Goal: Navigation & Orientation: Find specific page/section

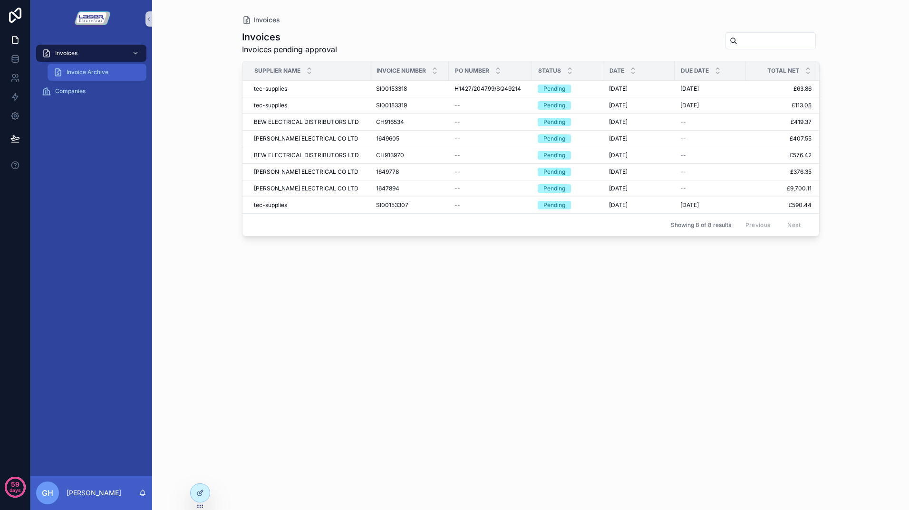
click at [100, 74] on span "Invoice Archive" at bounding box center [88, 72] width 42 height 8
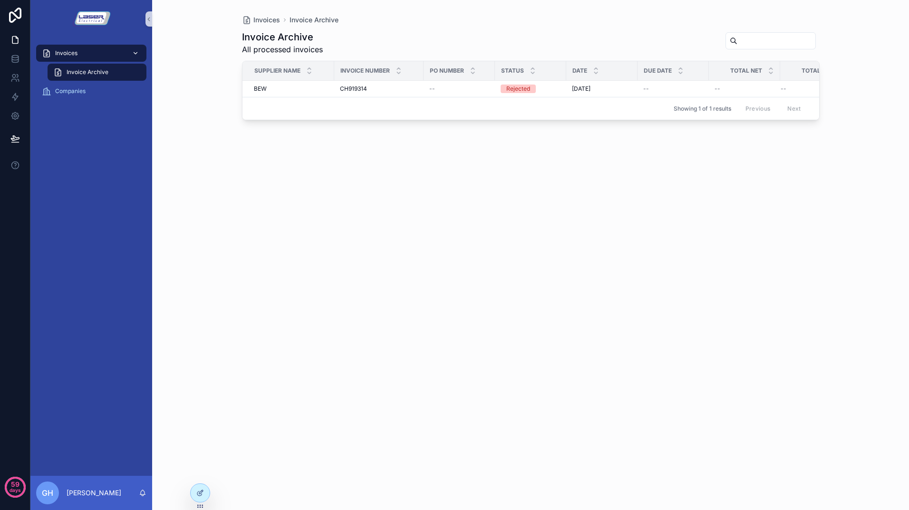
click at [83, 50] on div "Invoices" at bounding box center [91, 53] width 99 height 15
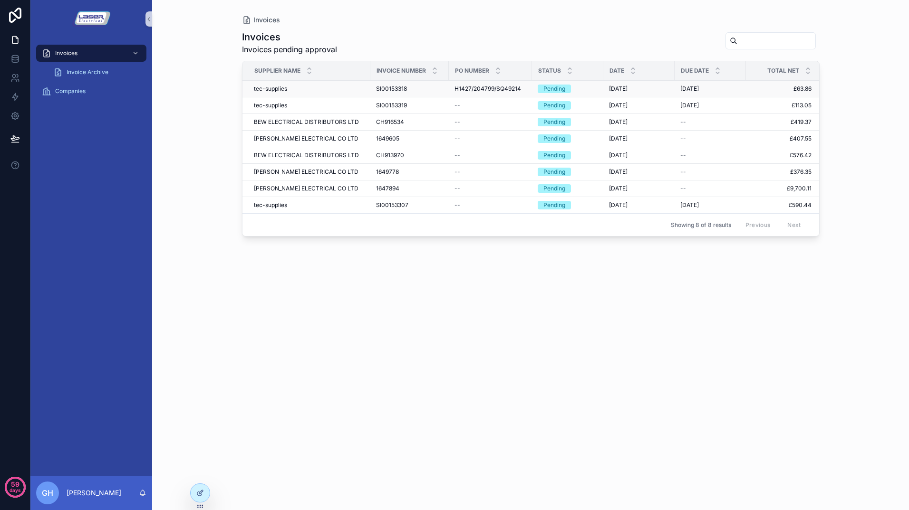
click at [271, 88] on span "tec-supplies" at bounding box center [270, 89] width 33 height 8
click at [302, 186] on span "[PERSON_NAME] ELECTRICAL CO LTD" at bounding box center [306, 189] width 105 height 8
click at [73, 87] on div "Companies" at bounding box center [91, 91] width 99 height 15
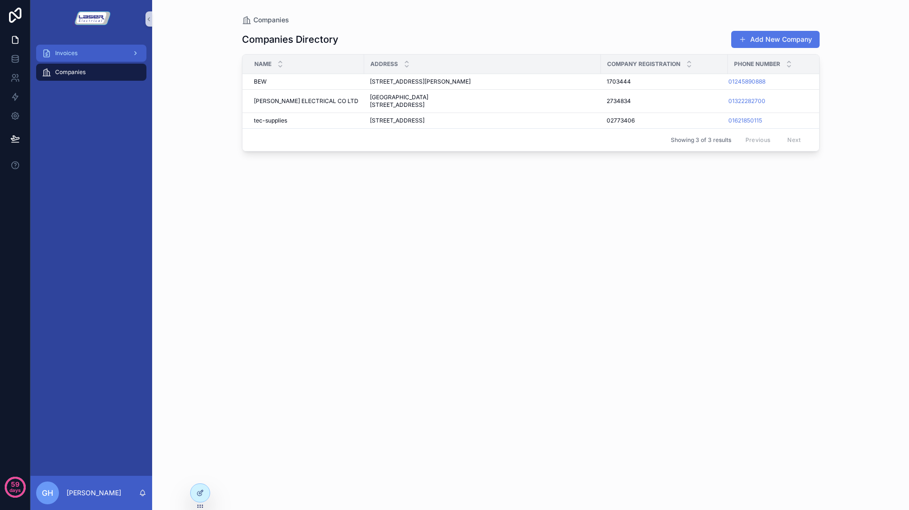
click at [89, 52] on div "Invoices" at bounding box center [91, 53] width 99 height 15
